Goal: Information Seeking & Learning: Learn about a topic

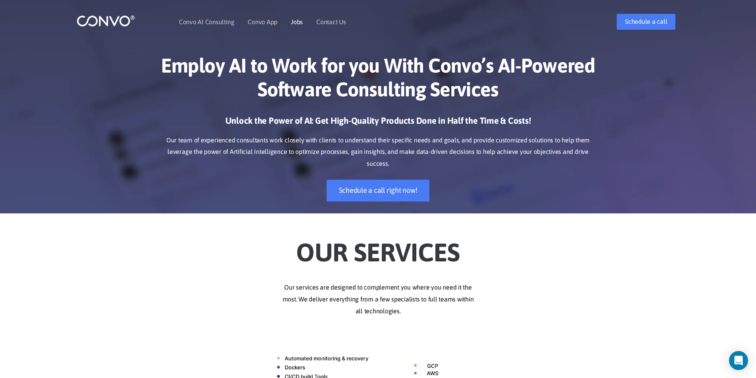
click at [298, 21] on link "Jobs" at bounding box center [297, 22] width 12 height 6
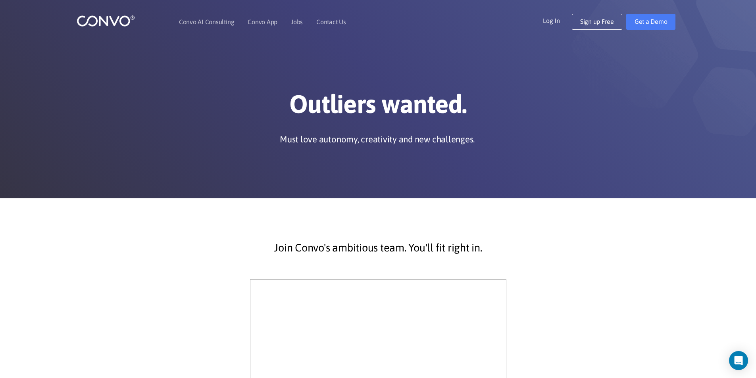
click at [98, 23] on img at bounding box center [106, 21] width 58 height 12
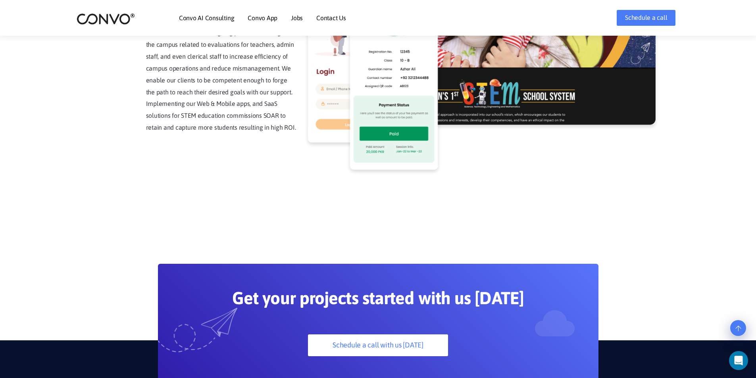
scroll to position [2215, 0]
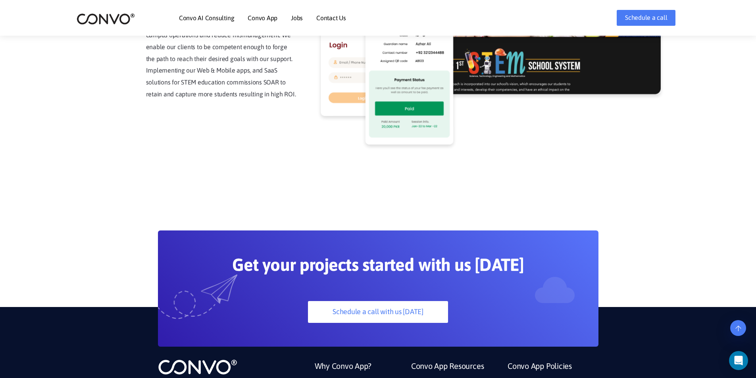
scroll to position [2215, 0]
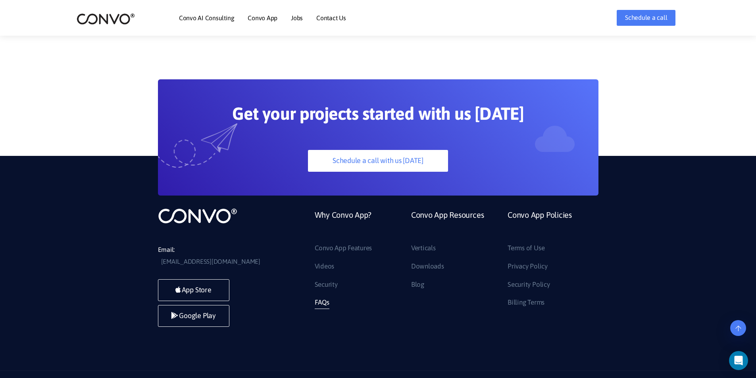
click at [325, 297] on link "FAQs" at bounding box center [322, 303] width 15 height 13
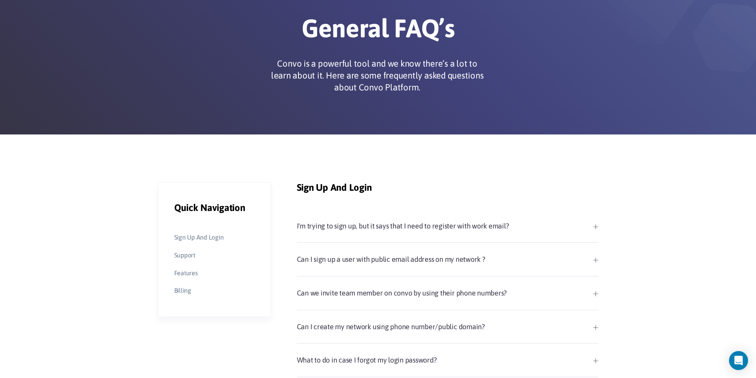
scroll to position [79, 0]
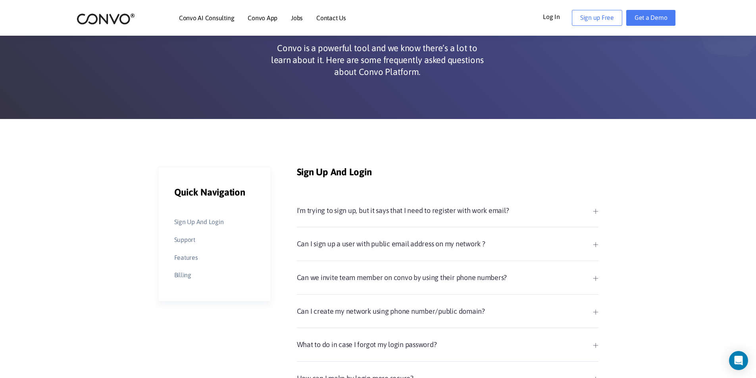
click at [594, 214] on link "I'm trying to sign up, but it says that I need to register with work email?" at bounding box center [448, 211] width 302 height 14
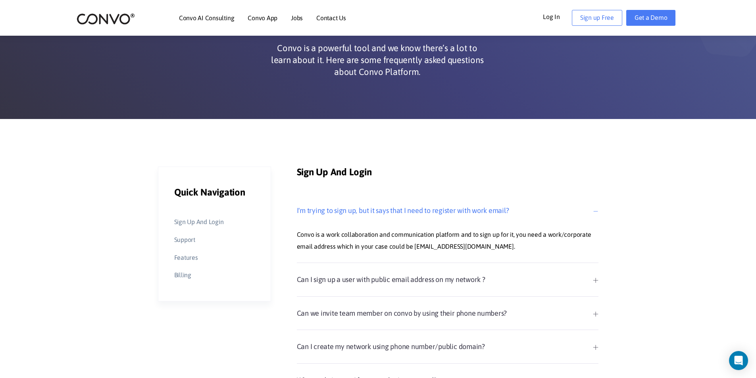
click at [594, 214] on link "I'm trying to sign up, but it says that I need to register with work email?" at bounding box center [448, 211] width 302 height 14
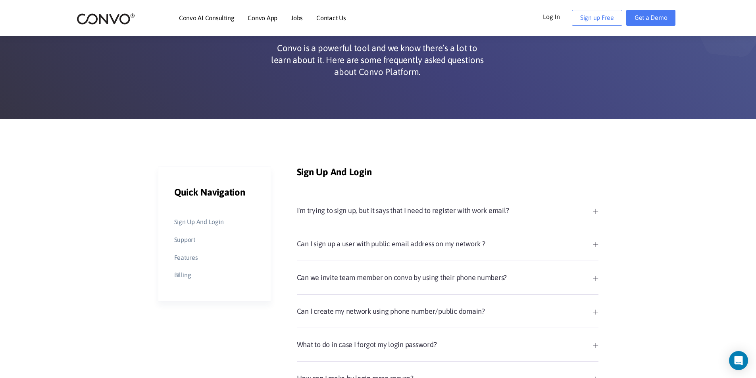
click at [594, 214] on link "I'm trying to sign up, but it says that I need to register with work email?" at bounding box center [448, 211] width 302 height 14
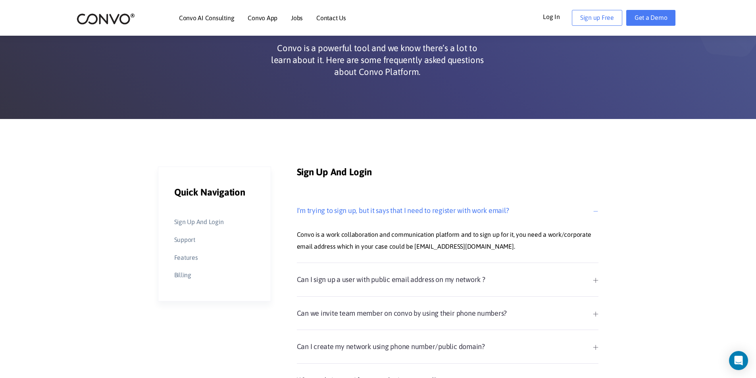
click at [594, 214] on link "I'm trying to sign up, but it says that I need to register with work email?" at bounding box center [448, 211] width 302 height 14
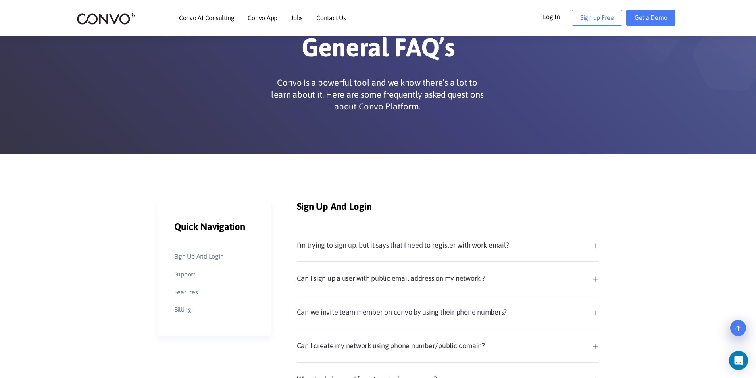
scroll to position [0, 0]
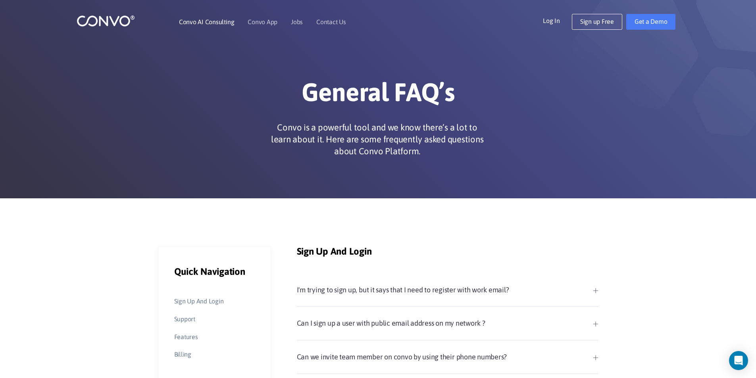
click at [209, 19] on link "Convo AI Consulting" at bounding box center [206, 22] width 55 height 6
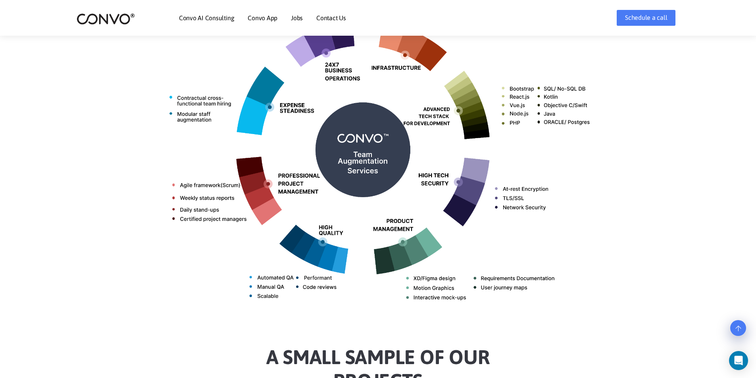
scroll to position [79, 0]
